Goal: Task Accomplishment & Management: Complete application form

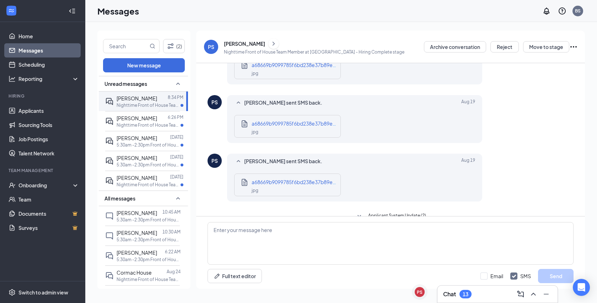
scroll to position [63, 0]
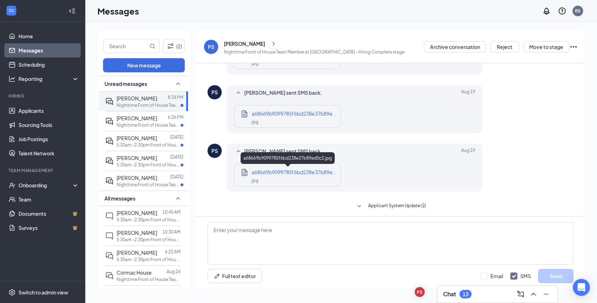
click at [288, 172] on span "a68669b9099785f6bd238e37b89ed0c2.jpg" at bounding box center [303, 172] width 102 height 6
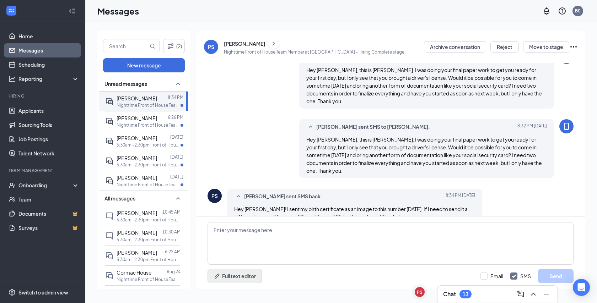
scroll to position [289, 0]
click at [233, 254] on textarea at bounding box center [391, 243] width 366 height 43
type textarea "y"
type textarea "H"
type textarea "You're right, I completely forgot about it. Thank you!"
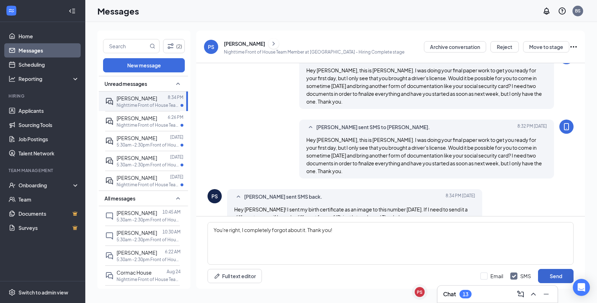
click at [547, 275] on button "Send" at bounding box center [556, 276] width 36 height 14
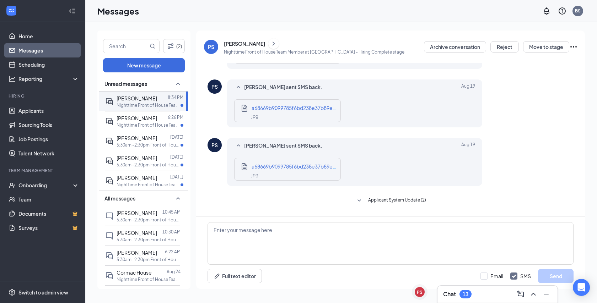
scroll to position [59, 0]
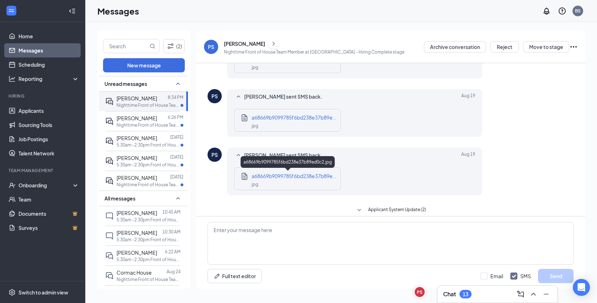
click at [310, 179] on span "a68669b9099785f6bd238e37b89ed0c2.jpg" at bounding box center [303, 176] width 102 height 6
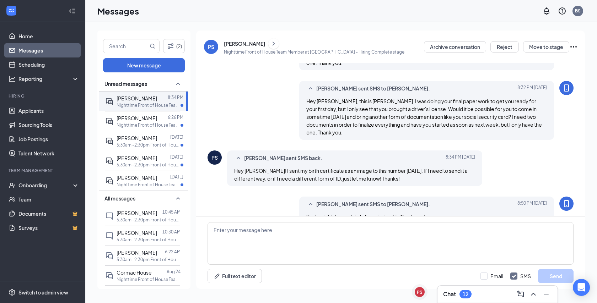
scroll to position [327, 0]
click at [26, 191] on div "Onboarding" at bounding box center [42, 185] width 85 height 14
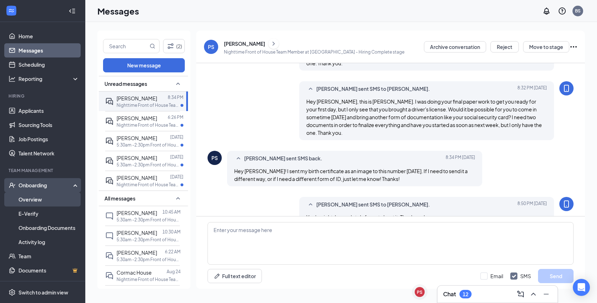
click at [38, 200] on link "Overview" at bounding box center [48, 200] width 61 height 14
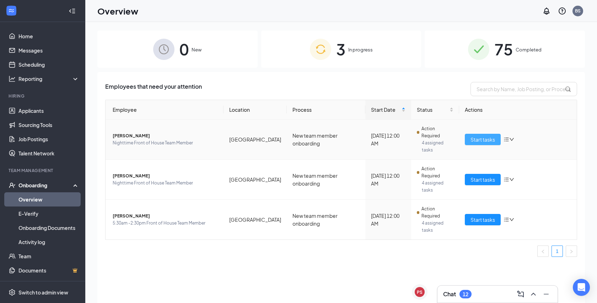
click at [485, 136] on span "Start tasks" at bounding box center [482, 140] width 25 height 8
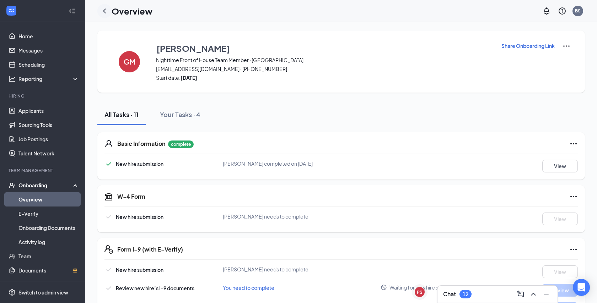
click at [108, 12] on icon "ChevronLeft" at bounding box center [104, 11] width 9 height 9
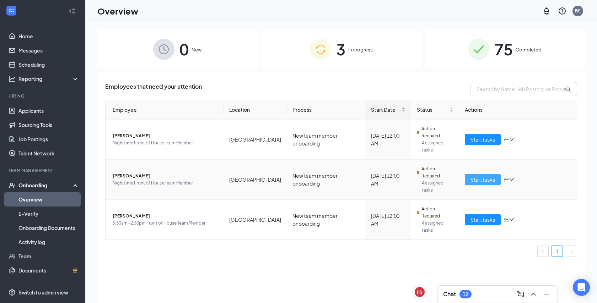
click at [469, 174] on button "Start tasks" at bounding box center [483, 179] width 36 height 11
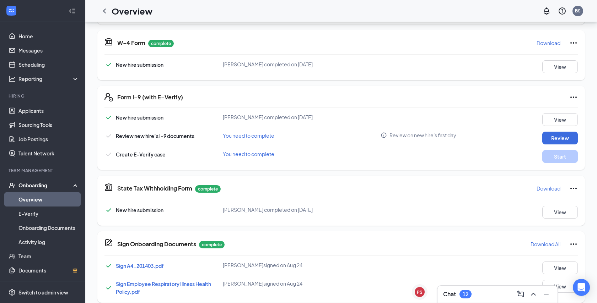
scroll to position [178, 0]
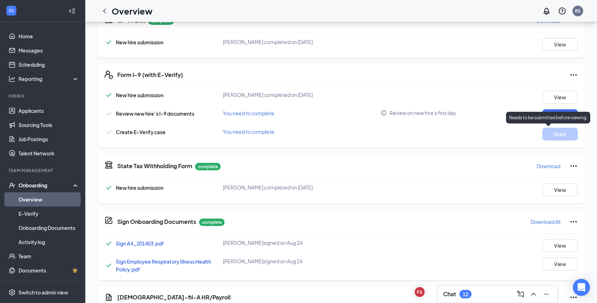
click at [554, 114] on div "Needs to be submitted before viewing." at bounding box center [548, 118] width 84 height 12
click at [560, 108] on div "New hire submission [PERSON_NAME] completed on [DATE] View Review new hire’s I-…" at bounding box center [340, 116] width 473 height 50
click at [560, 115] on button "Review" at bounding box center [560, 115] width 36 height 13
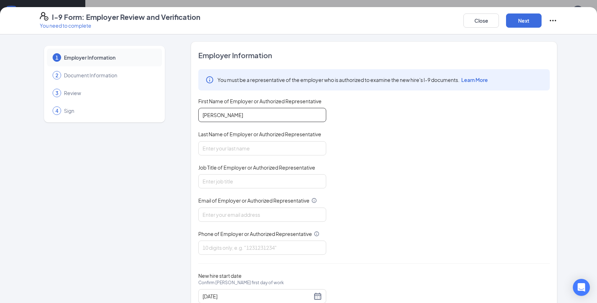
type input "[PERSON_NAME]"
type input "Front of House Director"
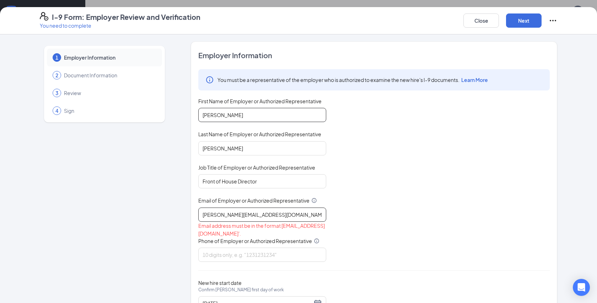
type input "[PERSON_NAME][EMAIL_ADDRESS][DOMAIN_NAME]"
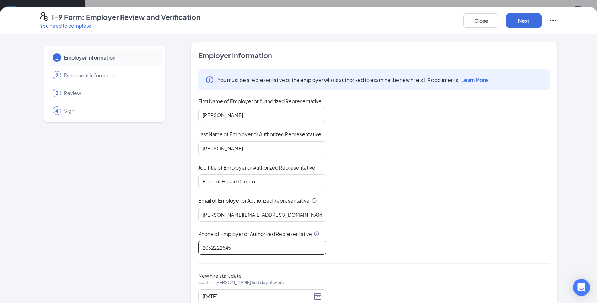
type input "2052222545"
click at [402, 192] on div "You must be a representative of the employer who is authorized to examine the n…" at bounding box center [373, 162] width 351 height 186
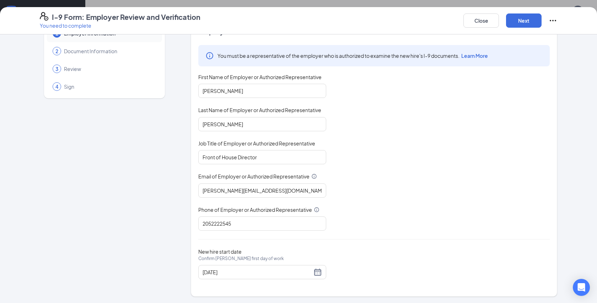
scroll to position [271, 0]
click at [319, 274] on div "[DATE]" at bounding box center [262, 272] width 119 height 9
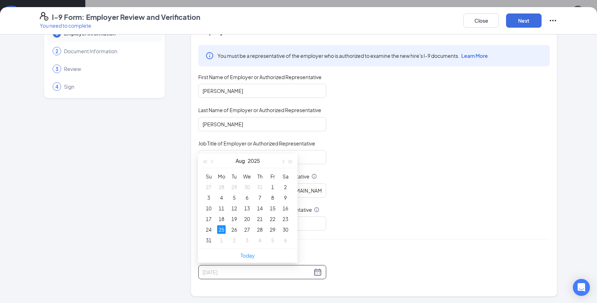
type input "[DATE]"
click at [221, 235] on td "25" at bounding box center [221, 230] width 13 height 11
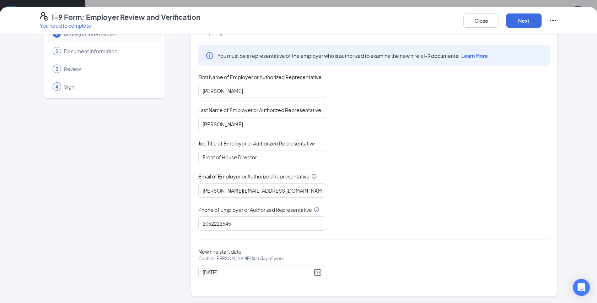
click at [338, 255] on div "New hire start date Confirm [PERSON_NAME] first day of work [DATE]" at bounding box center [373, 264] width 351 height 31
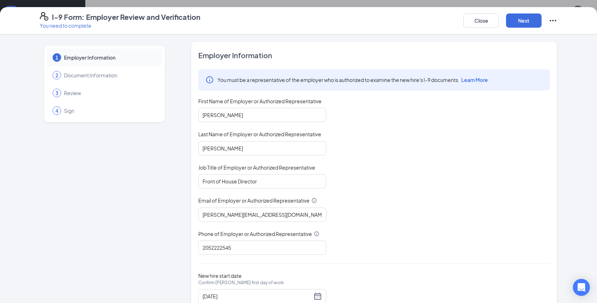
scroll to position [0, 0]
click at [512, 23] on button "Next" at bounding box center [524, 21] width 36 height 14
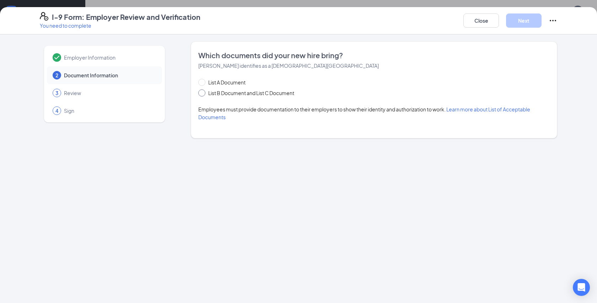
click at [204, 91] on span at bounding box center [201, 93] width 7 height 7
click at [203, 91] on input "List B Document and List C Document" at bounding box center [200, 92] width 5 height 5
radio input "true"
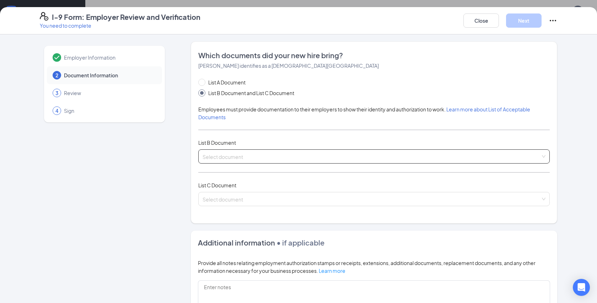
click at [242, 161] on span at bounding box center [372, 157] width 338 height 14
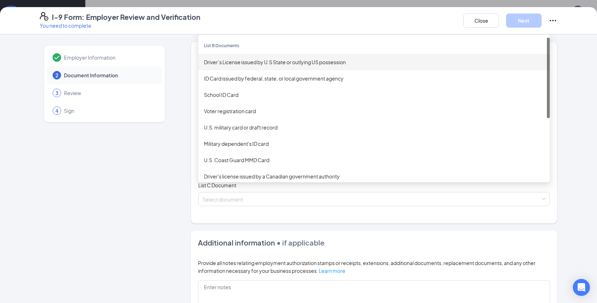
click at [233, 66] on div "Driver’s License issued by U.S State or outlying US possession" at bounding box center [373, 62] width 351 height 16
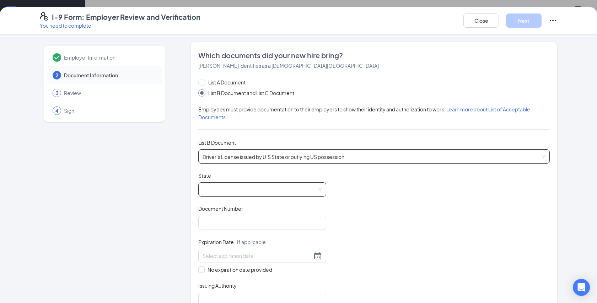
click at [215, 189] on span at bounding box center [262, 190] width 119 height 14
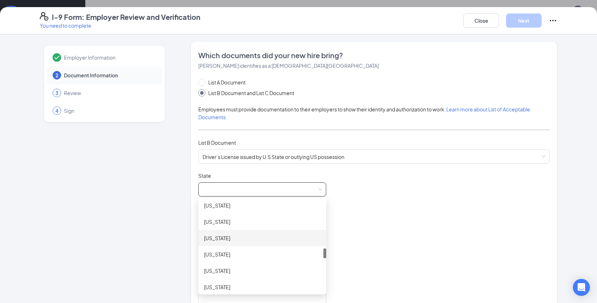
scroll to position [422, 0]
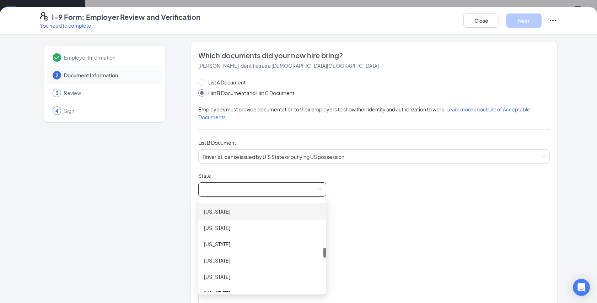
click at [219, 210] on div "[US_STATE]" at bounding box center [262, 212] width 117 height 8
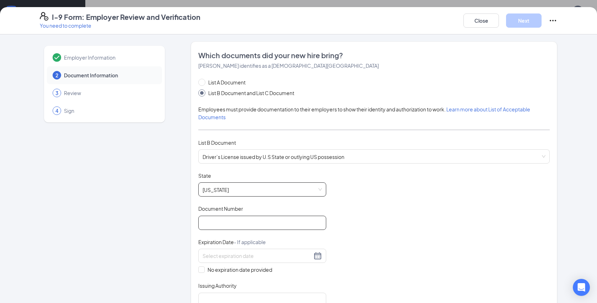
click at [219, 220] on input "Document Number" at bounding box center [262, 223] width 128 height 14
type input "249335069"
click at [204, 258] on input at bounding box center [257, 256] width 109 height 8
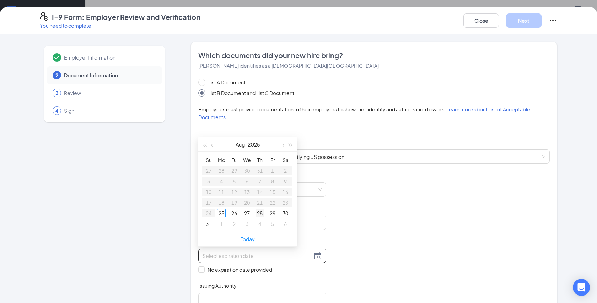
type input "[DATE]"
click at [284, 144] on button "button" at bounding box center [283, 145] width 8 height 14
type input "[DATE]"
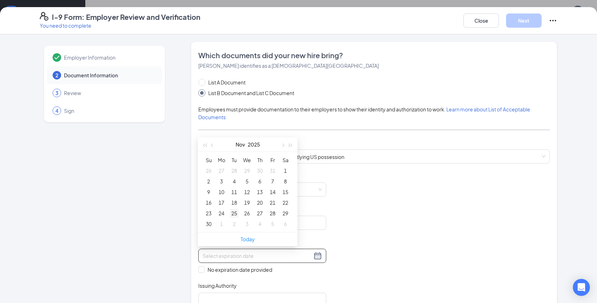
type input "[DATE]"
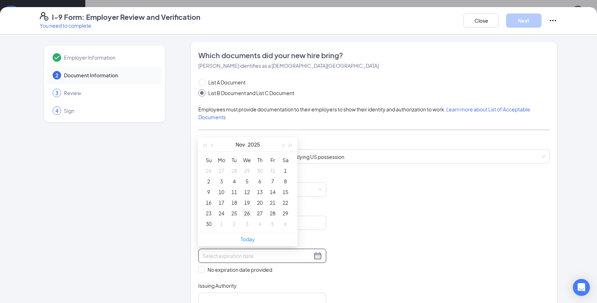
type input "[DATE]"
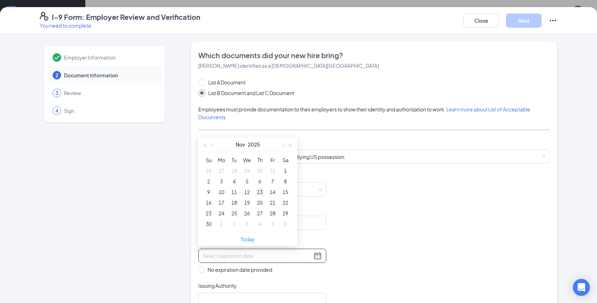
type input "[DATE]"
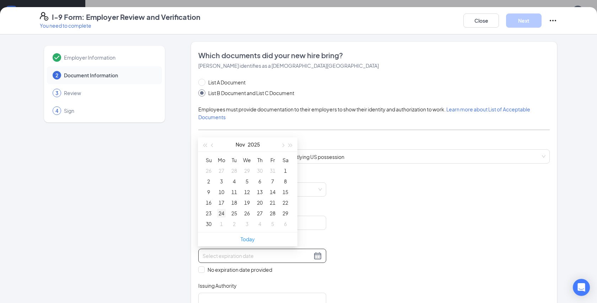
type input "[DATE]"
click at [210, 223] on div "30" at bounding box center [208, 224] width 9 height 9
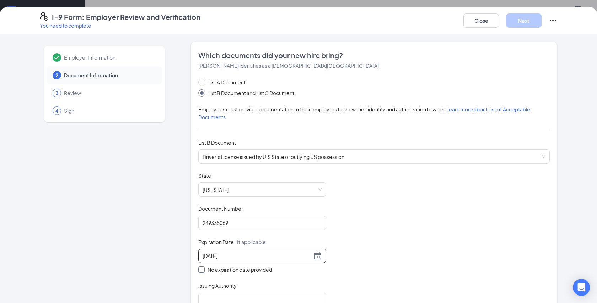
scroll to position [32, 0]
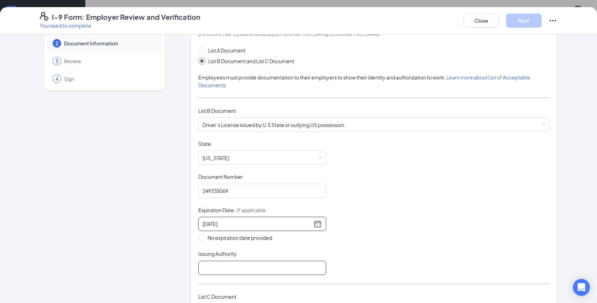
click at [217, 272] on input "Issuing Authority" at bounding box center [262, 268] width 128 height 14
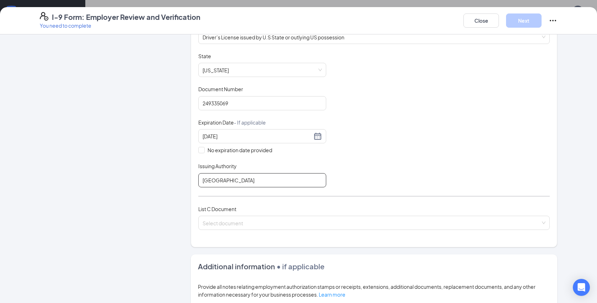
scroll to position [143, 0]
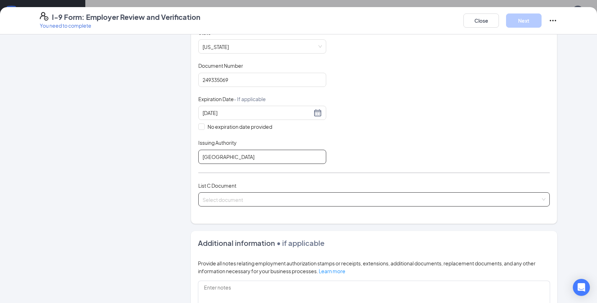
type input "[GEOGRAPHIC_DATA]"
click at [213, 195] on input "search" at bounding box center [372, 198] width 338 height 11
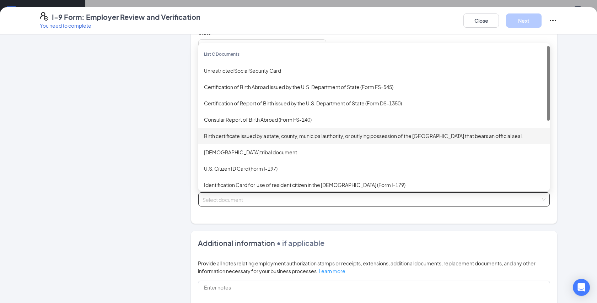
click at [226, 132] on div "Birth certificate issued by a state, county, municipal authority, or outlying p…" at bounding box center [374, 136] width 340 height 8
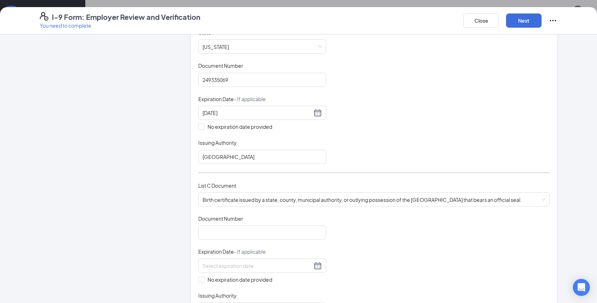
click at [216, 239] on div "Document Title Birth certificate issued by a state, county, municipal authority…" at bounding box center [373, 266] width 351 height 102
click at [209, 232] on input "Document Number" at bounding box center [262, 233] width 128 height 14
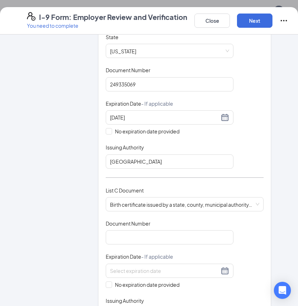
scroll to position [170, 0]
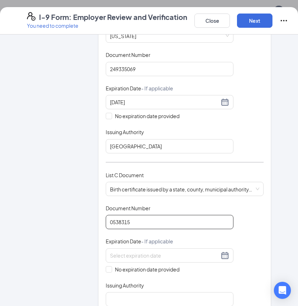
type input "0538315"
click at [105, 259] on div "Which documents did your new hire bring? [PERSON_NAME] identifies as a [DEMOGRA…" at bounding box center [184, 98] width 173 height 452
click at [106, 266] on input "No expiration date provided" at bounding box center [108, 268] width 5 height 5
checkbox input "true"
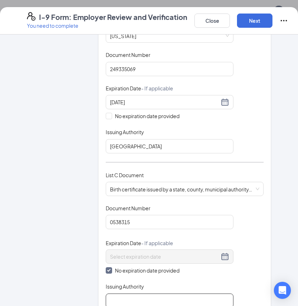
click at [122, 296] on input "Issuing Authority" at bounding box center [170, 300] width 128 height 14
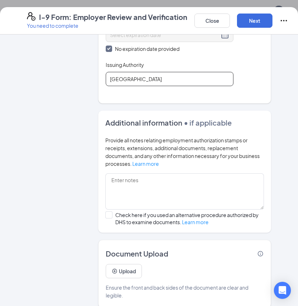
scroll to position [391, 0]
type input "[GEOGRAPHIC_DATA]"
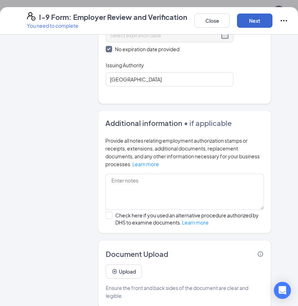
click at [258, 26] on button "Next" at bounding box center [255, 21] width 36 height 14
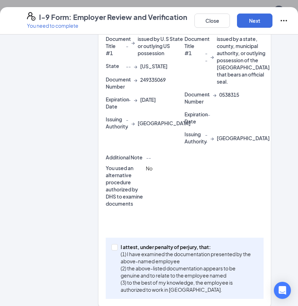
scroll to position [242, 0]
click at [114, 244] on span at bounding box center [115, 247] width 6 height 6
click at [114, 244] on input "I attest, under penalty of [PERSON_NAME], that: (1) I have examined the documen…" at bounding box center [114, 246] width 5 height 5
checkbox input "true"
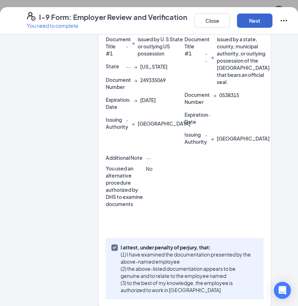
click at [244, 21] on button "Next" at bounding box center [255, 21] width 36 height 14
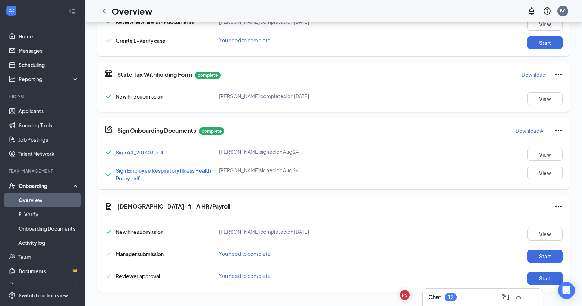
scroll to position [269, 0]
click at [535, 43] on button "Start" at bounding box center [546, 42] width 36 height 13
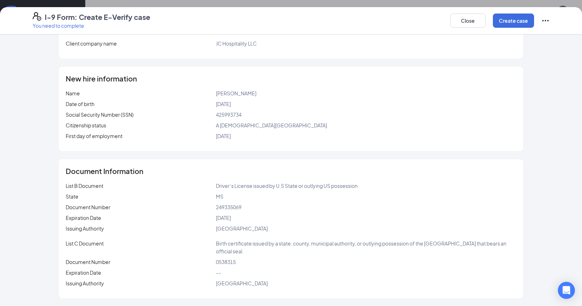
scroll to position [54, 0]
click at [513, 21] on button "Create case" at bounding box center [513, 21] width 41 height 14
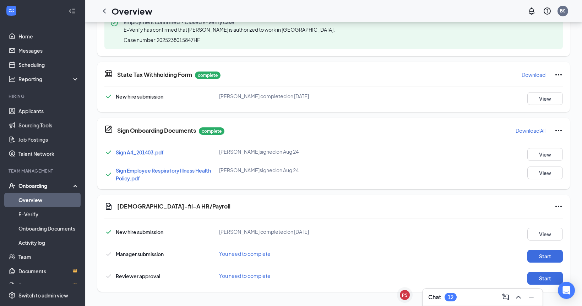
scroll to position [311, 0]
click at [544, 255] on button "Start" at bounding box center [546, 255] width 36 height 13
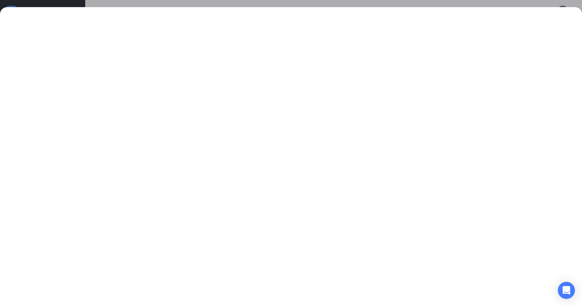
click at [214, 1] on div at bounding box center [291, 153] width 582 height 306
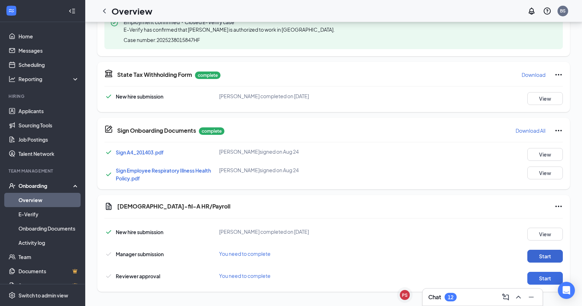
click at [546, 258] on button "Start" at bounding box center [546, 255] width 36 height 13
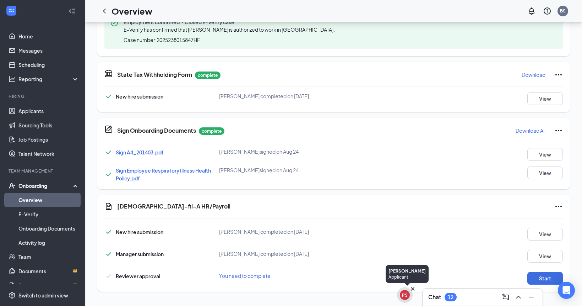
click at [411, 291] on icon "Cross" at bounding box center [412, 288] width 7 height 7
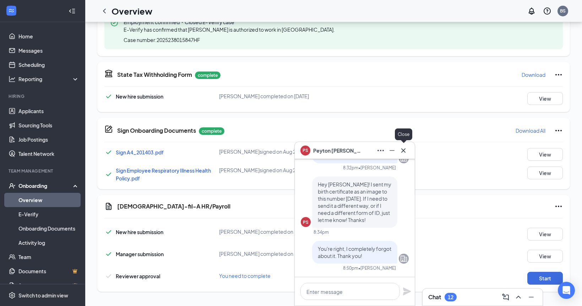
click at [401, 148] on icon "Cross" at bounding box center [403, 150] width 9 height 9
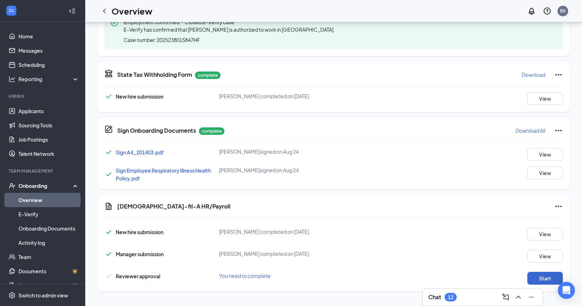
click at [553, 275] on button "Start" at bounding box center [546, 277] width 36 height 13
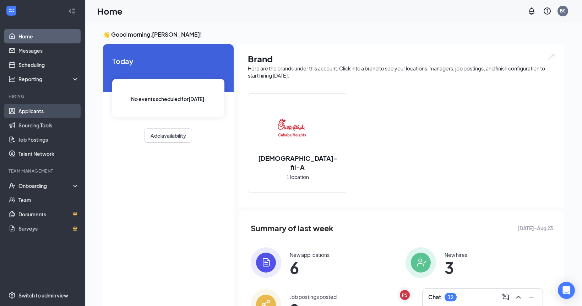
click at [31, 118] on link "Applicants" at bounding box center [48, 111] width 61 height 14
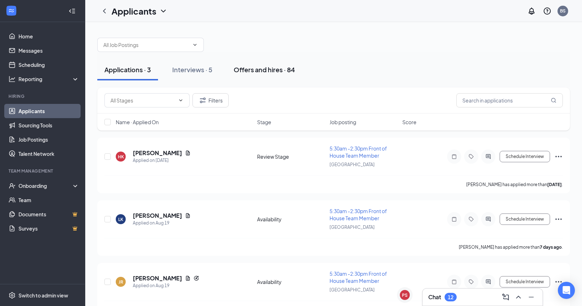
click at [284, 72] on div "Offers and hires · 84" at bounding box center [264, 69] width 61 height 9
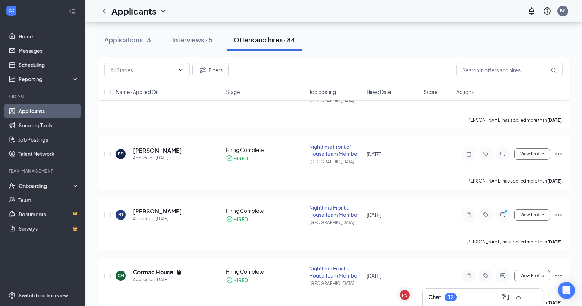
scroll to position [94, 0]
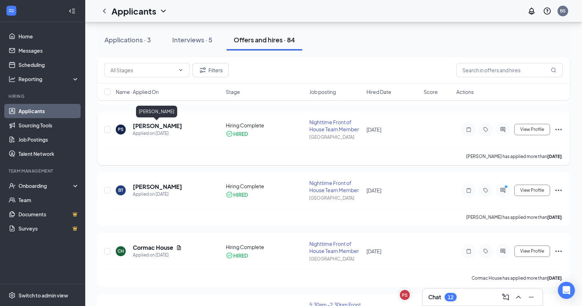
click at [161, 126] on h5 "[PERSON_NAME]" at bounding box center [157, 126] width 49 height 8
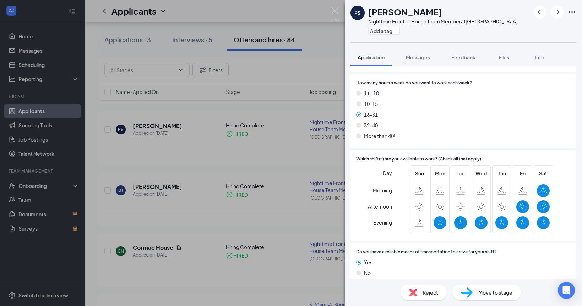
click at [357, 290] on icon "ChevronDown" at bounding box center [355, 294] width 9 height 9
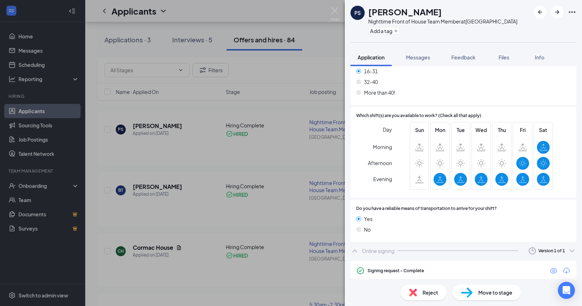
scroll to position [810, 0]
click at [549, 266] on div "Signing request - Complete" at bounding box center [463, 270] width 215 height 9
click at [552, 268] on icon "Eye" at bounding box center [553, 271] width 7 height 6
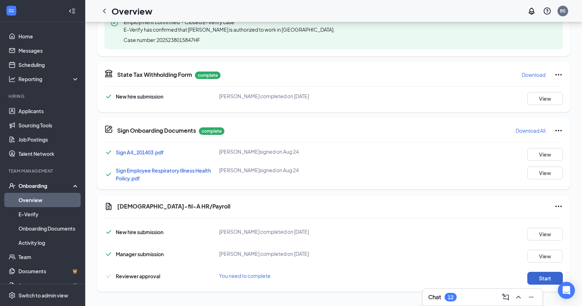
scroll to position [314, 0]
click at [540, 277] on button "Start" at bounding box center [546, 277] width 36 height 13
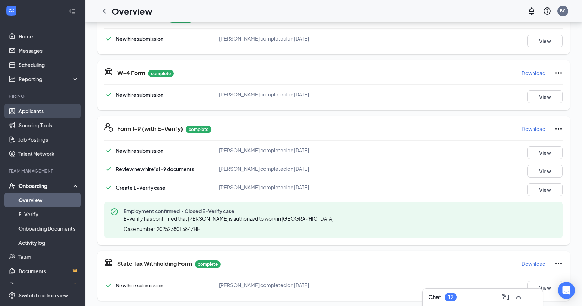
click at [21, 111] on link "Applicants" at bounding box center [48, 111] width 61 height 14
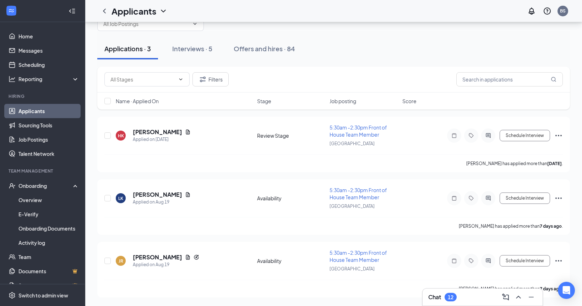
scroll to position [21, 0]
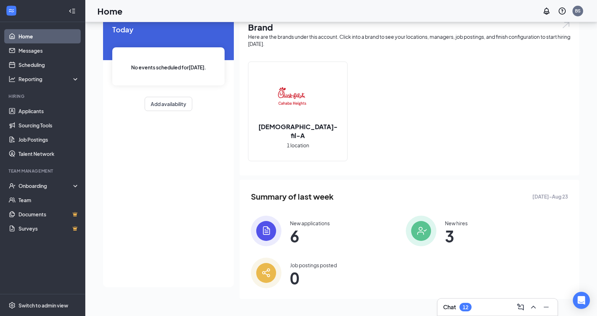
scroll to position [31, 0]
click at [27, 189] on div "Onboarding" at bounding box center [42, 185] width 85 height 14
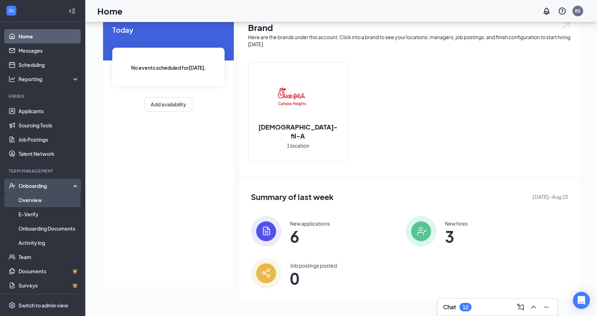
click at [30, 199] on link "Overview" at bounding box center [48, 200] width 61 height 14
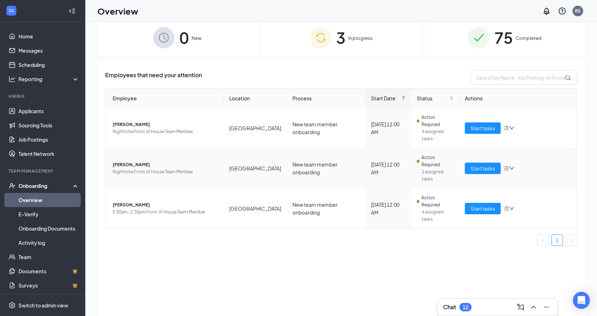
scroll to position [6, 0]
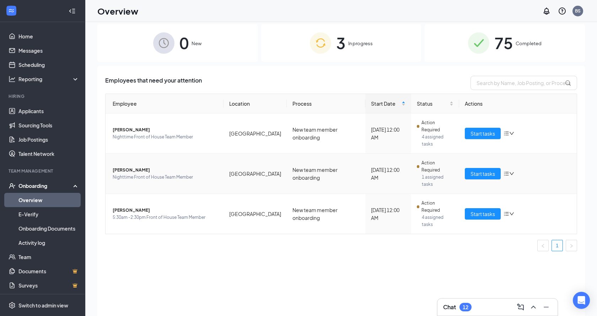
click at [488, 159] on td "Start tasks" at bounding box center [518, 173] width 118 height 40
click at [484, 169] on span "Start tasks" at bounding box center [482, 173] width 25 height 8
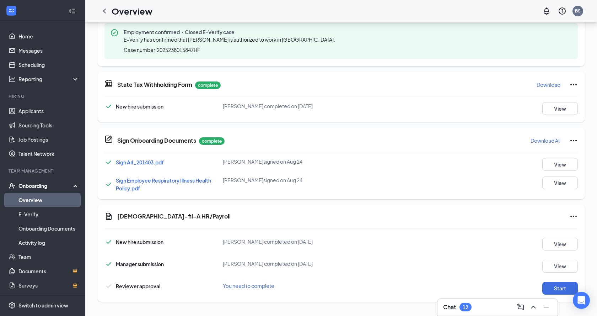
scroll to position [304, 0]
click at [549, 282] on button "Start" at bounding box center [560, 287] width 36 height 13
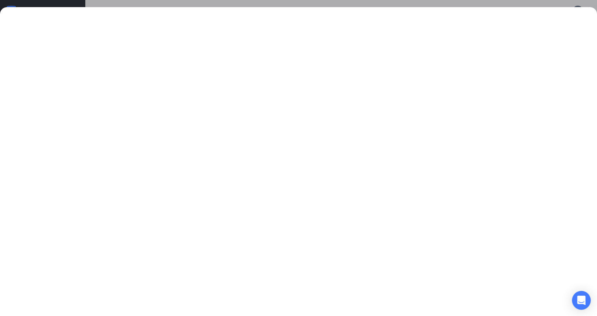
scroll to position [0, 0]
click at [485, 9] on div at bounding box center [298, 161] width 597 height 308
